Goal: Check status: Check status

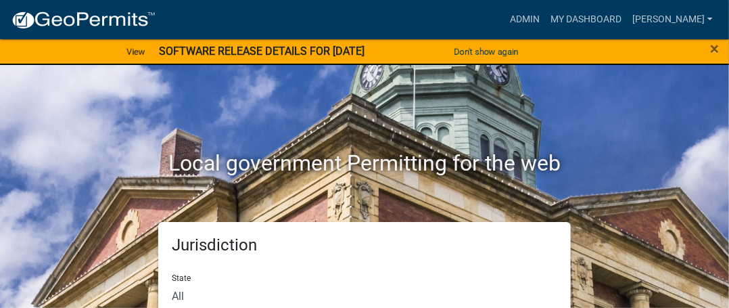
click at [574, 97] on div "Local government Permitting for the web" at bounding box center [365, 135] width 650 height 173
click at [618, 227] on div "Jurisdiction State All [US_STATE] [US_STATE] [US_STATE] [US_STATE] [US_STATE] […" at bounding box center [365, 307] width 650 height 171
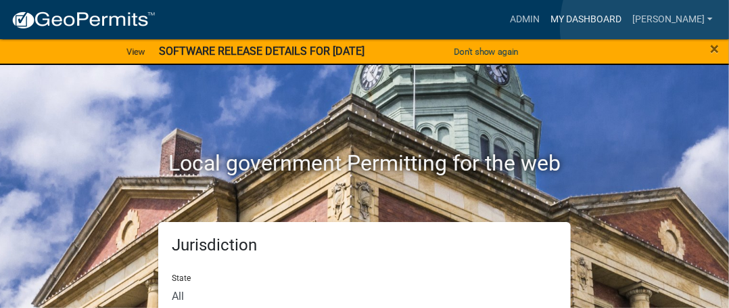
click at [627, 26] on link "My Dashboard" at bounding box center [586, 20] width 82 height 26
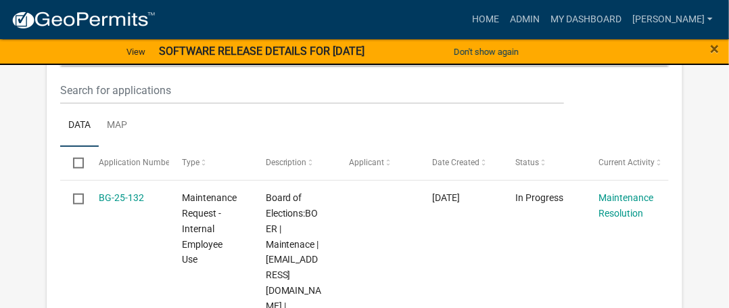
scroll to position [370, 0]
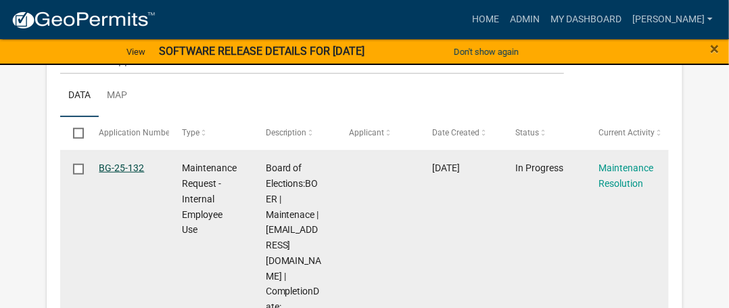
click at [114, 166] on link "BG-25-132" at bounding box center [121, 167] width 45 height 11
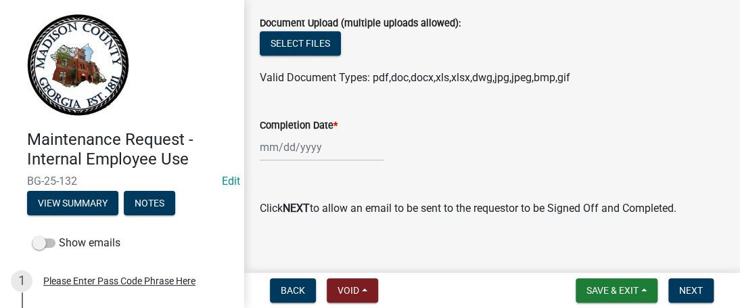
scroll to position [386, 0]
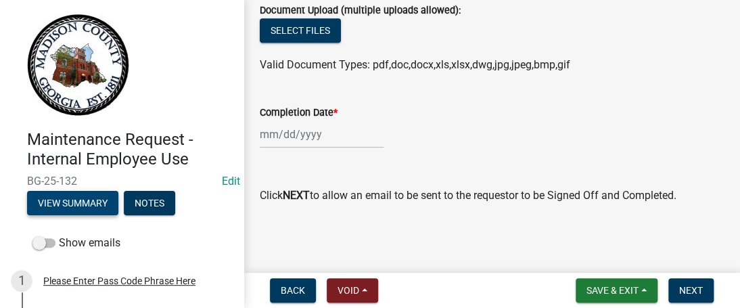
click at [84, 202] on button "View Summary" at bounding box center [72, 203] width 91 height 24
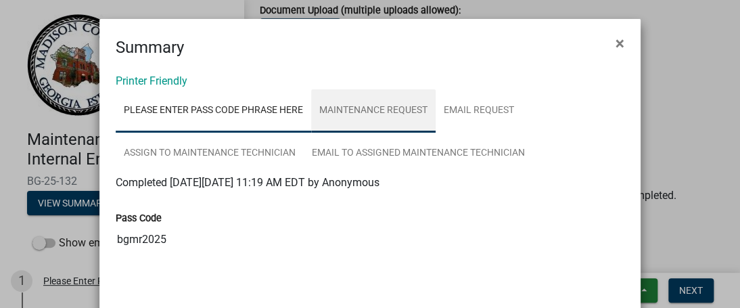
click at [334, 108] on link "Maintenance Request" at bounding box center [373, 110] width 125 height 43
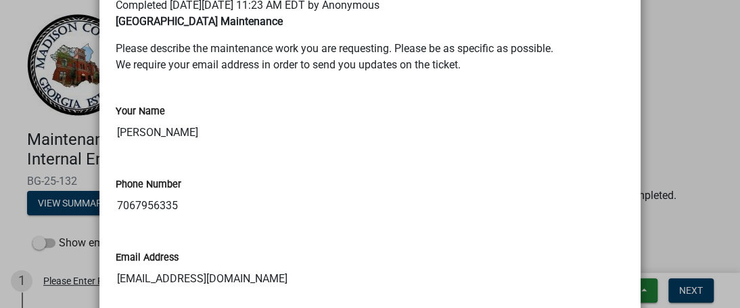
scroll to position [0, 0]
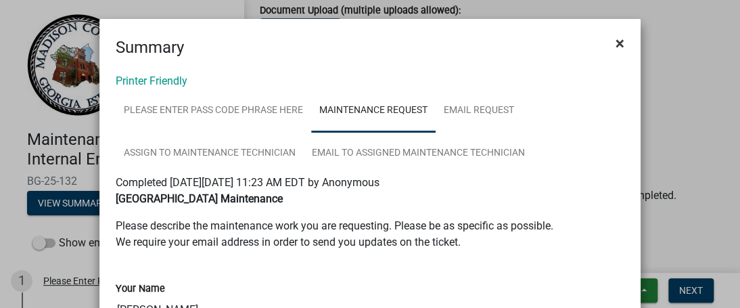
click at [617, 42] on span "×" at bounding box center [620, 43] width 9 height 19
